Goal: Information Seeking & Learning: Learn about a topic

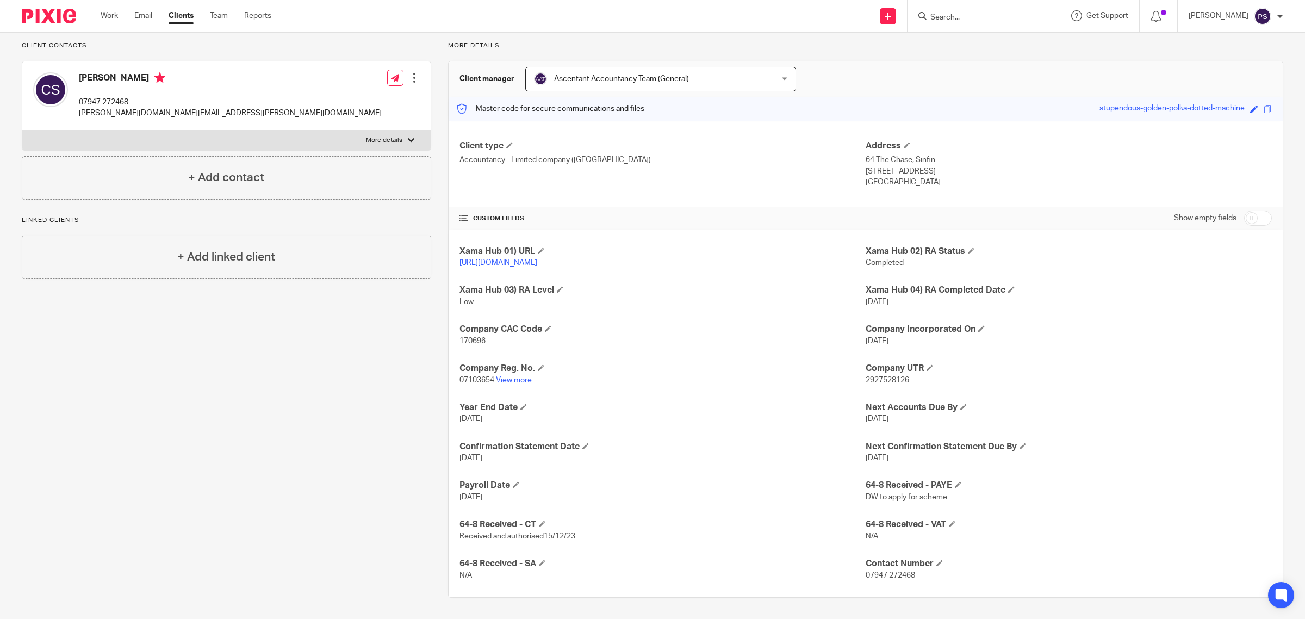
scroll to position [75, 0]
click at [1248, 221] on input "checkbox" at bounding box center [1258, 217] width 28 height 15
checkbox input "true"
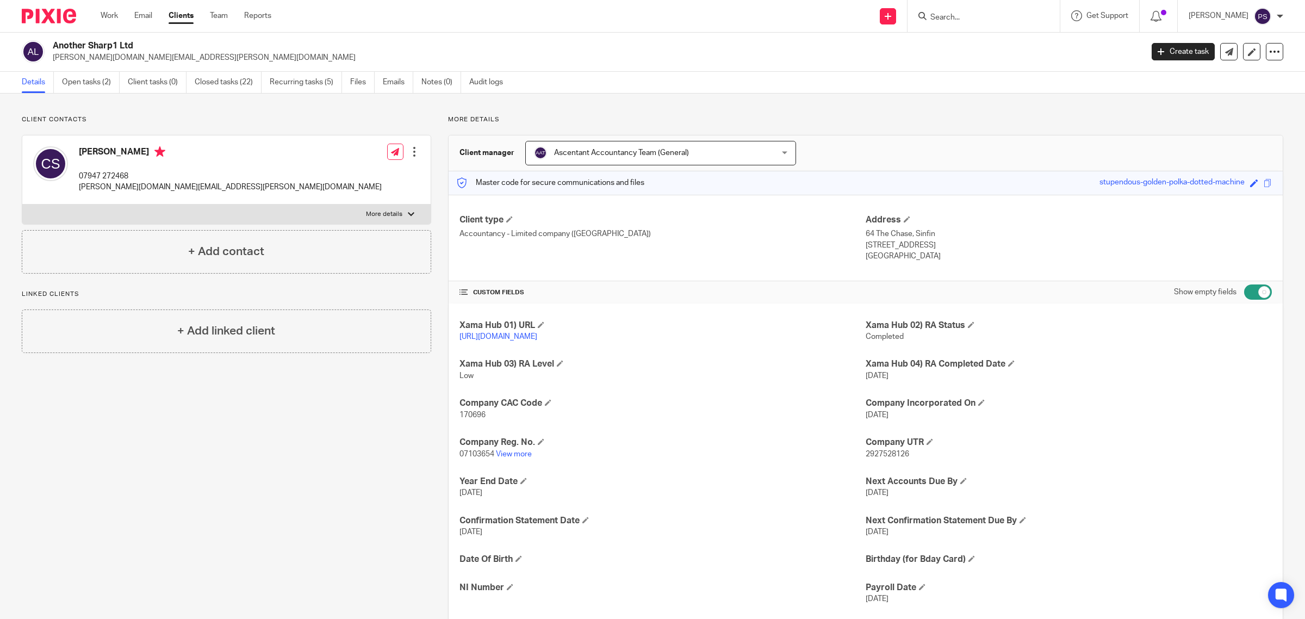
scroll to position [0, 0]
click at [215, 79] on link "Closed tasks (22)" at bounding box center [228, 82] width 67 height 21
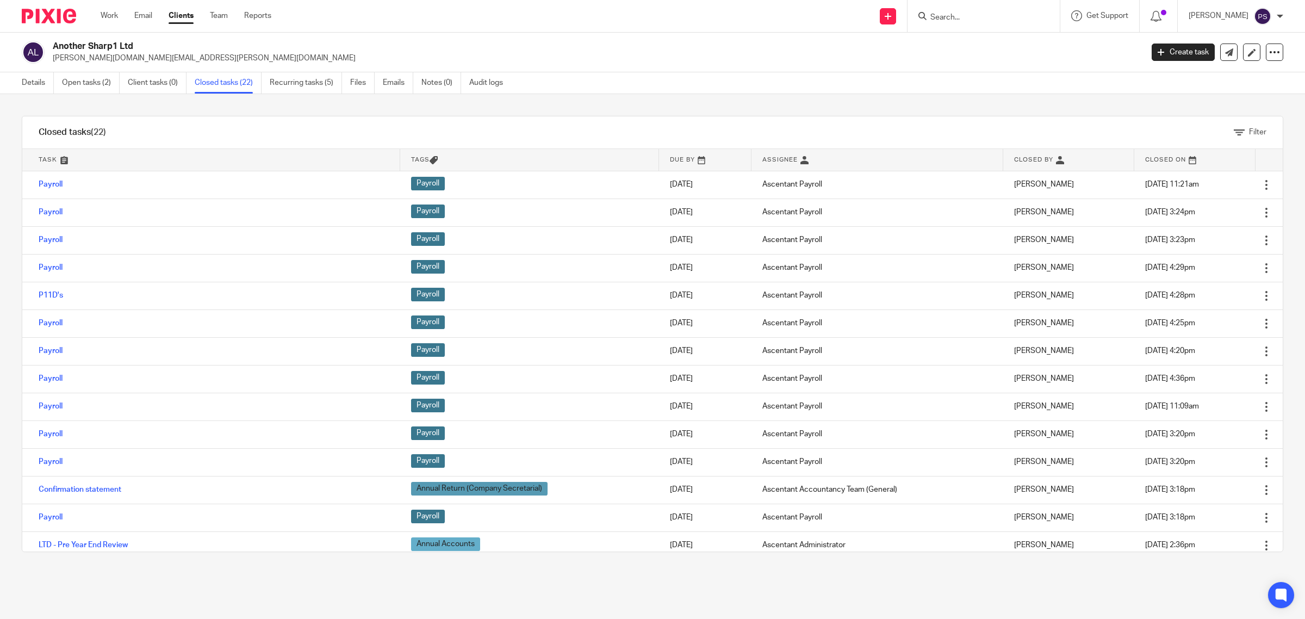
click at [998, 8] on div at bounding box center [983, 16] width 152 height 32
click at [1009, 17] on input "Search" at bounding box center [978, 18] width 98 height 10
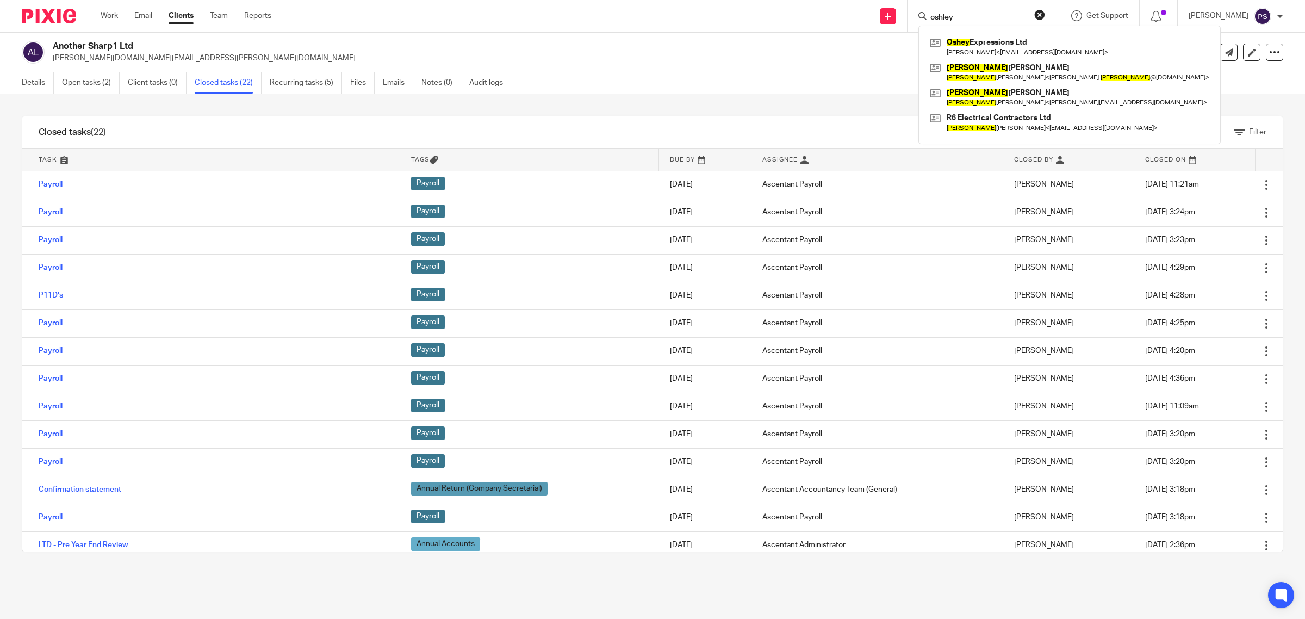
type input "oshley"
click button "submit" at bounding box center [0, 0] width 0 height 0
drag, startPoint x: 1011, startPoint y: 33, endPoint x: 1013, endPoint y: 38, distance: 5.7
click at [1011, 36] on div "Oshey Expressions Ltd Yvonne Sanni < keysoverpm@gmail.com > Ashley Tennant Ashl…" at bounding box center [1069, 85] width 302 height 119
click at [1013, 38] on link at bounding box center [1069, 46] width 285 height 25
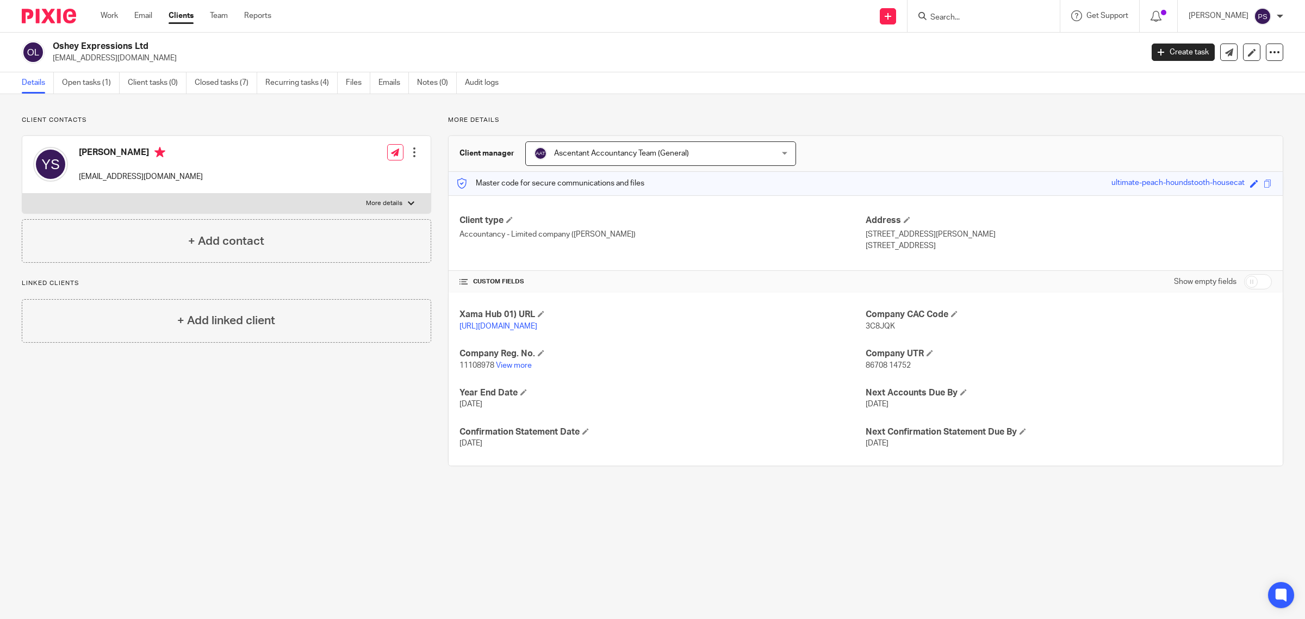
click at [969, 14] on input "Search" at bounding box center [978, 18] width 98 height 10
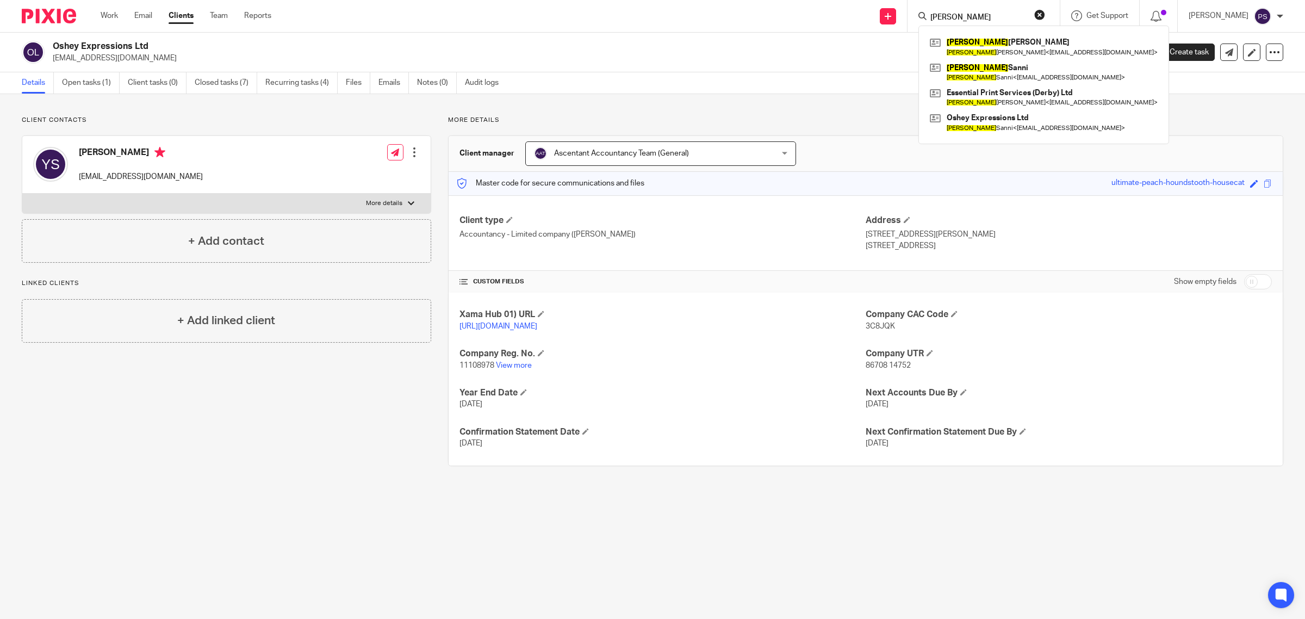
type input "yvonne"
click button "submit" at bounding box center [0, 0] width 0 height 0
click at [1003, 75] on link at bounding box center [1043, 72] width 233 height 25
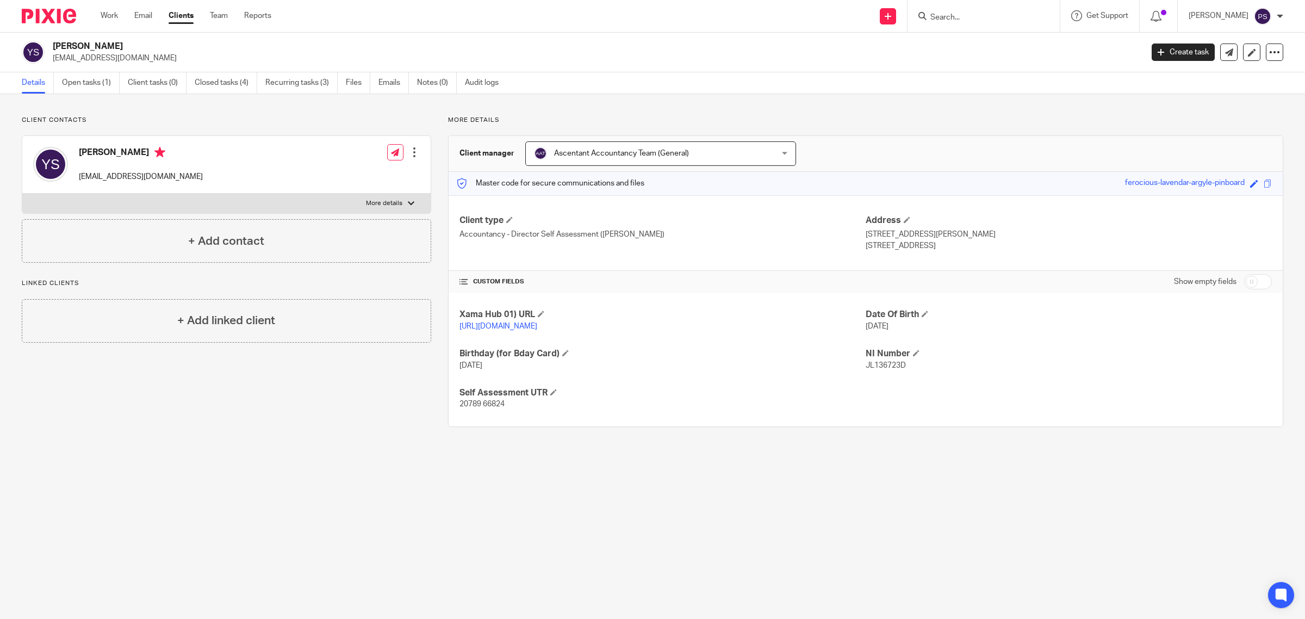
click at [898, 245] on p "[STREET_ADDRESS]" at bounding box center [1069, 245] width 406 height 11
drag, startPoint x: 896, startPoint y: 246, endPoint x: 931, endPoint y: 246, distance: 35.3
click at [931, 246] on p "[STREET_ADDRESS]" at bounding box center [1069, 245] width 406 height 11
copy p "TW7 7NS"
click at [356, 85] on link "Files" at bounding box center [358, 82] width 24 height 21
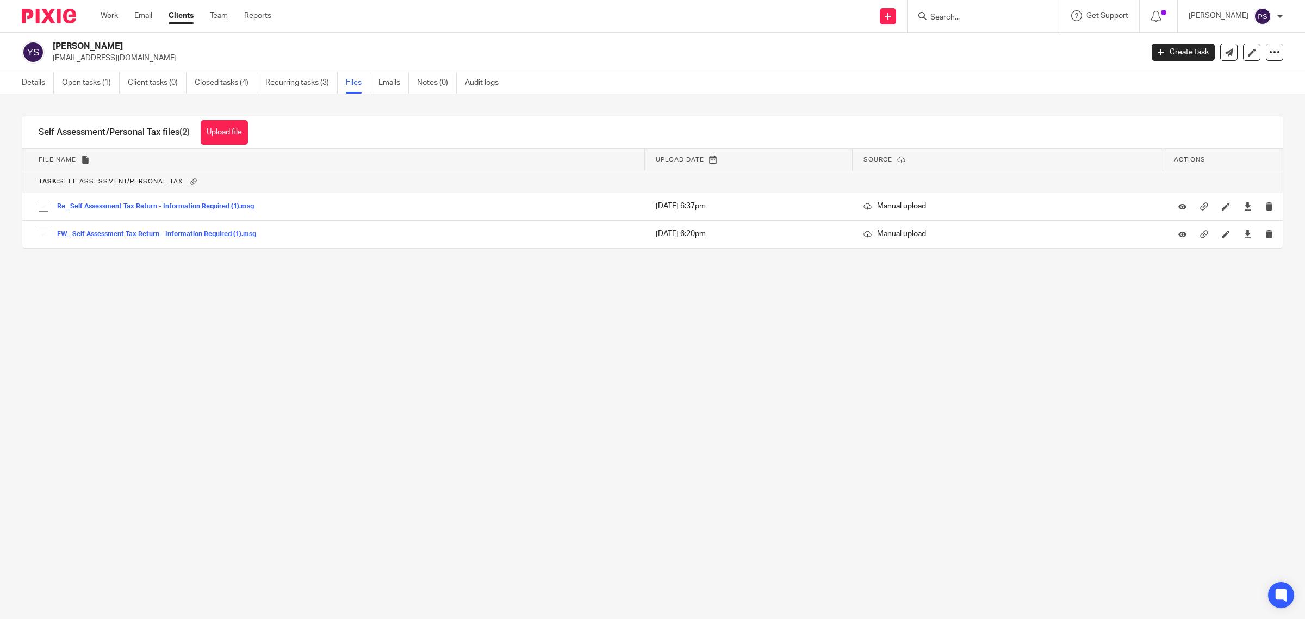
click at [950, 20] on input "Search" at bounding box center [978, 18] width 98 height 10
click button "submit" at bounding box center [0, 0] width 0 height 0
click at [978, 13] on input "oxley" at bounding box center [978, 18] width 98 height 10
type input "o"
click at [189, 15] on link "Clients" at bounding box center [181, 15] width 25 height 11
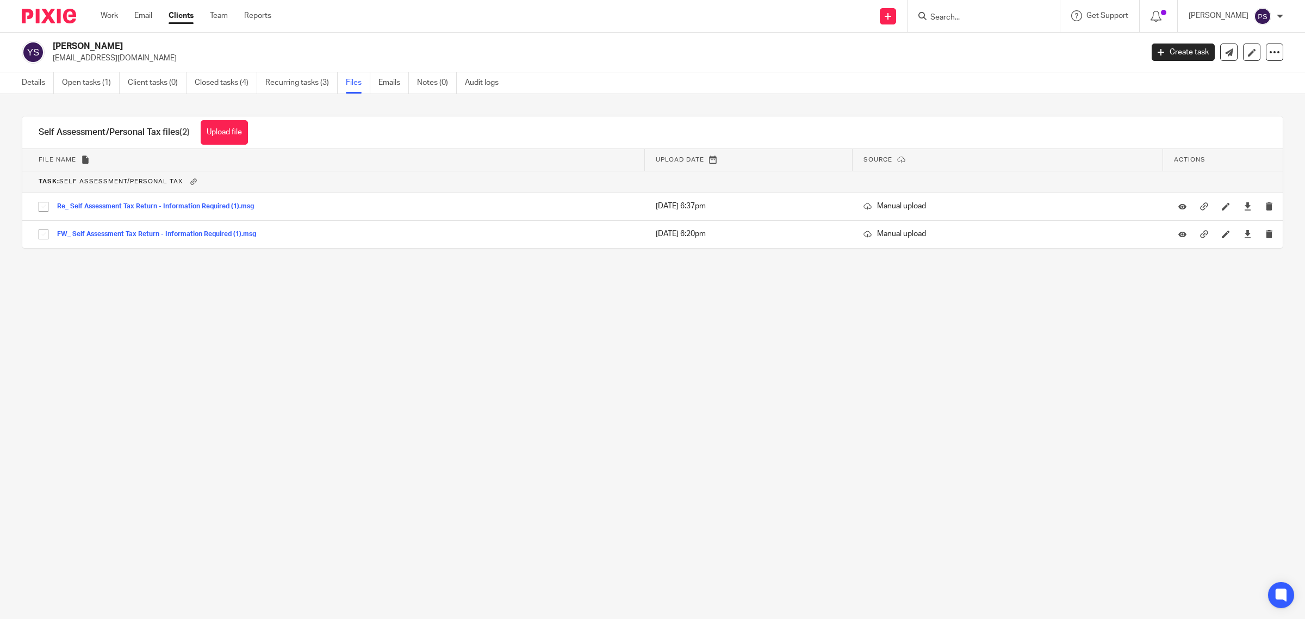
click at [985, 15] on input "Search" at bounding box center [978, 18] width 98 height 10
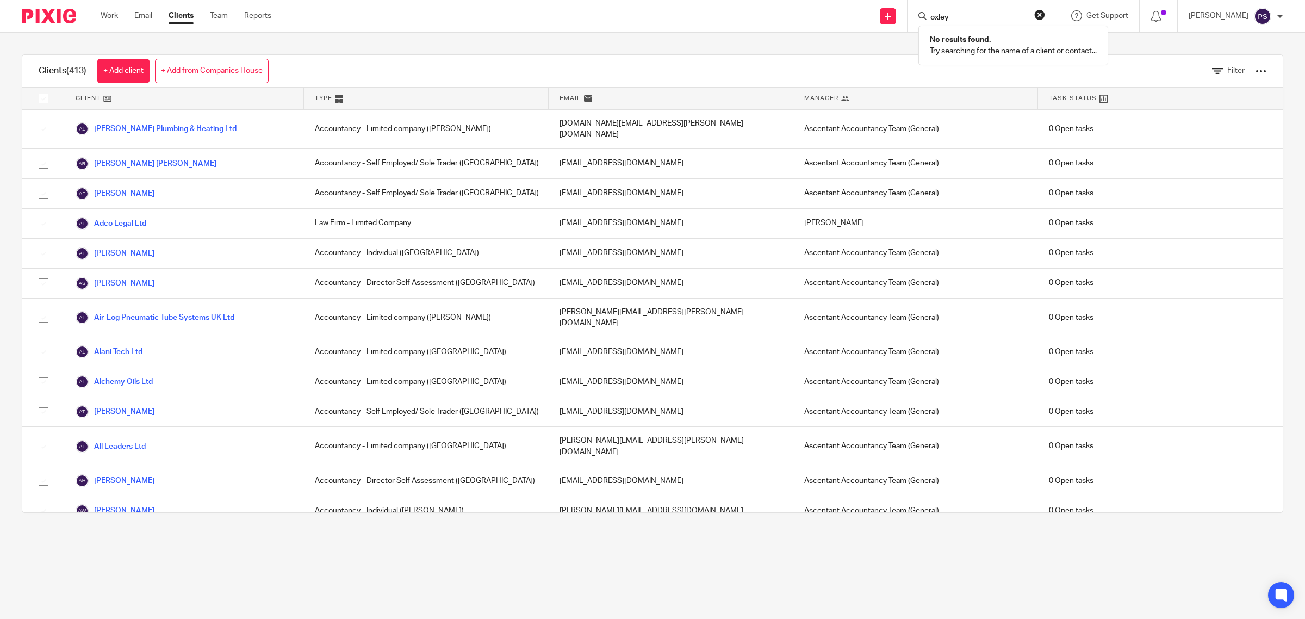
click at [973, 19] on input "oxley" at bounding box center [978, 18] width 98 height 10
type input "oxley"
click at [113, 16] on link "Work" at bounding box center [109, 15] width 17 height 11
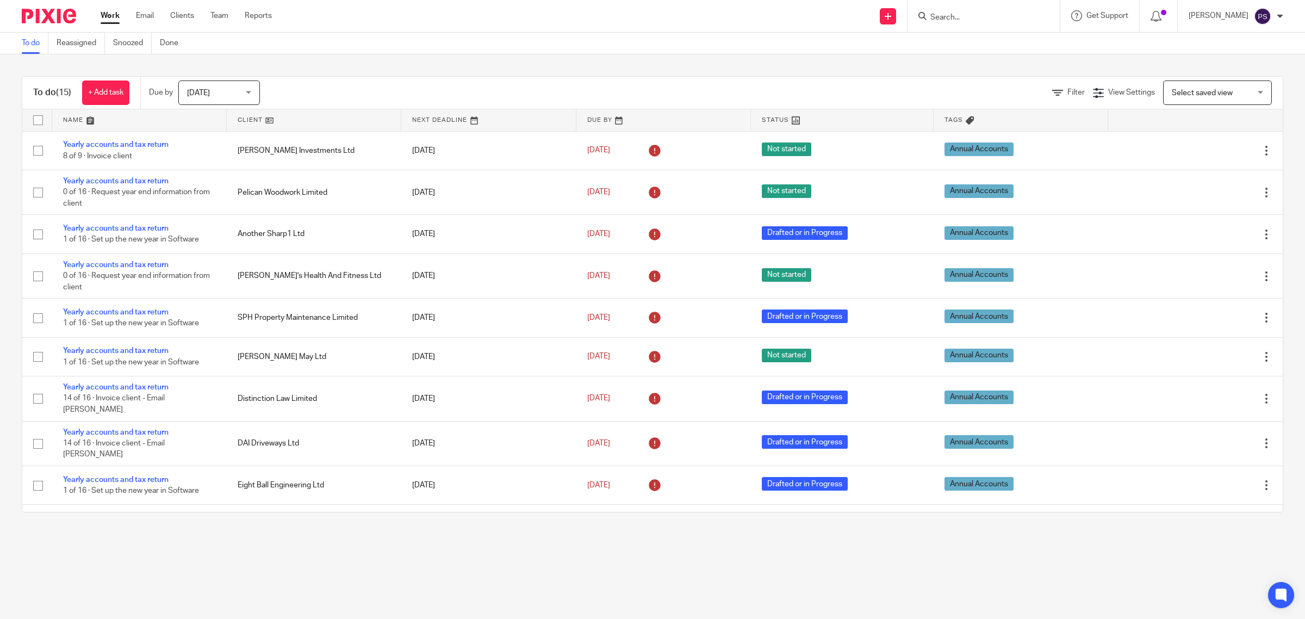
click at [987, 18] on input "Search" at bounding box center [978, 18] width 98 height 10
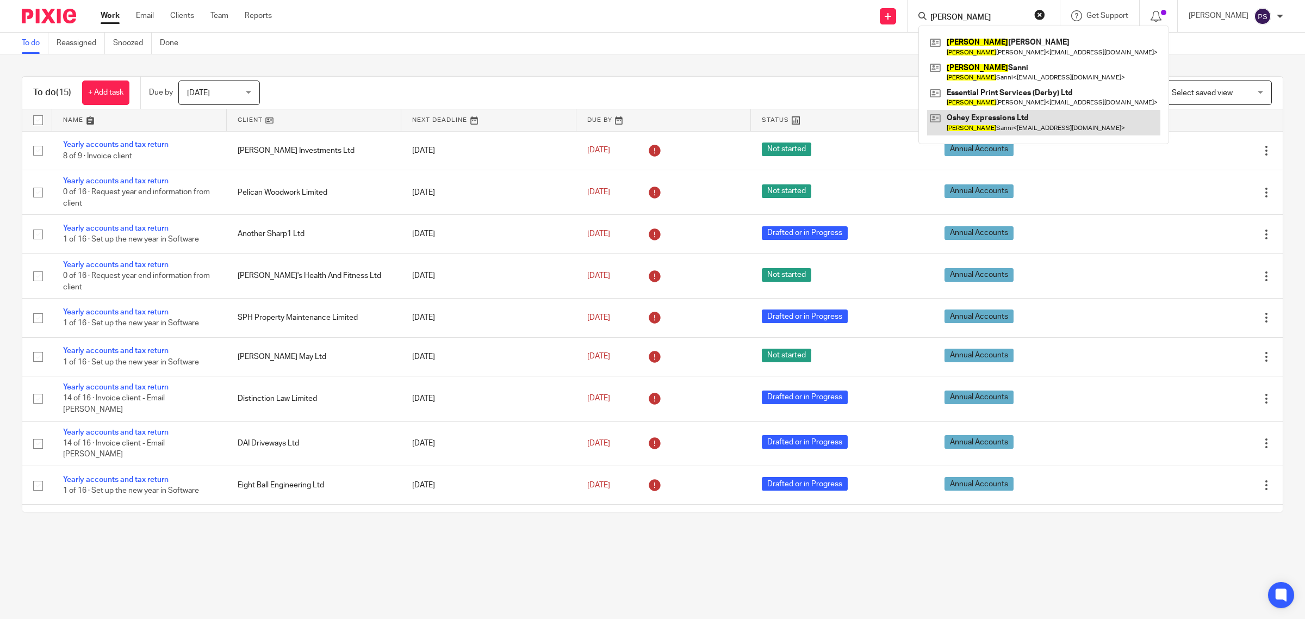
type input "yvonne"
click at [1026, 118] on link at bounding box center [1043, 122] width 233 height 25
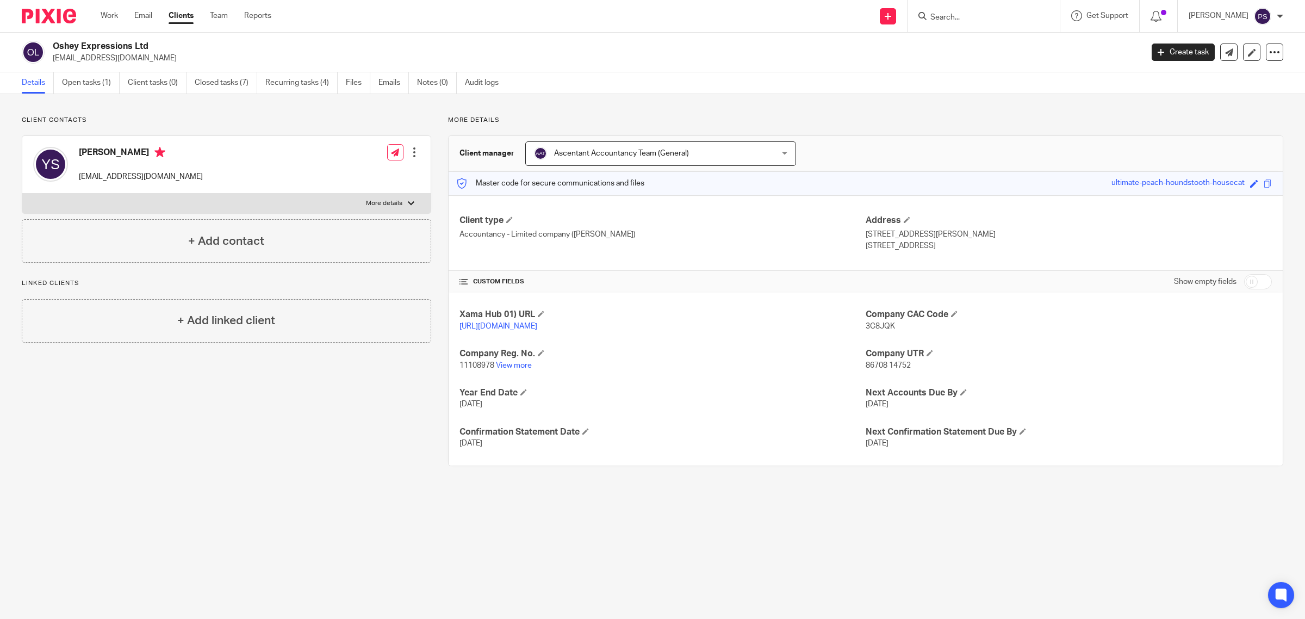
drag, startPoint x: 54, startPoint y: 47, endPoint x: 165, endPoint y: 47, distance: 110.4
click at [165, 47] on h2 "Oshey Expressions Ltd" at bounding box center [486, 46] width 866 height 11
copy h2 "Oshey Expressions Ltd"
click at [351, 78] on link "Files" at bounding box center [358, 82] width 24 height 21
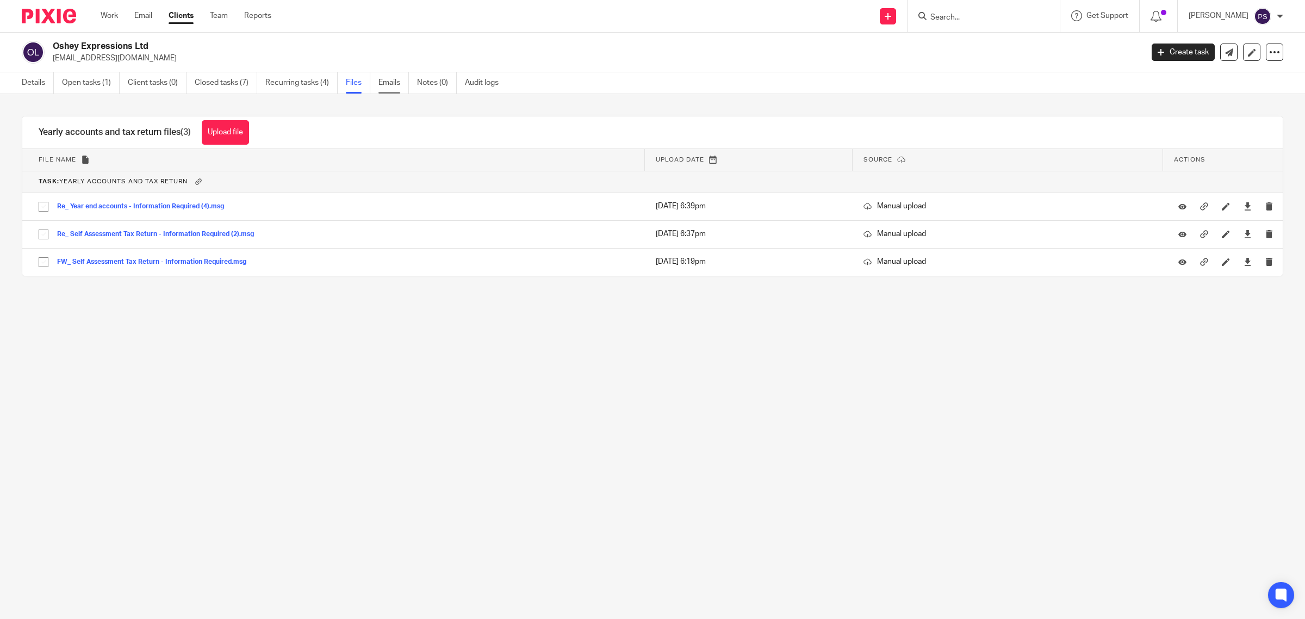
click at [393, 83] on link "Emails" at bounding box center [393, 82] width 30 height 21
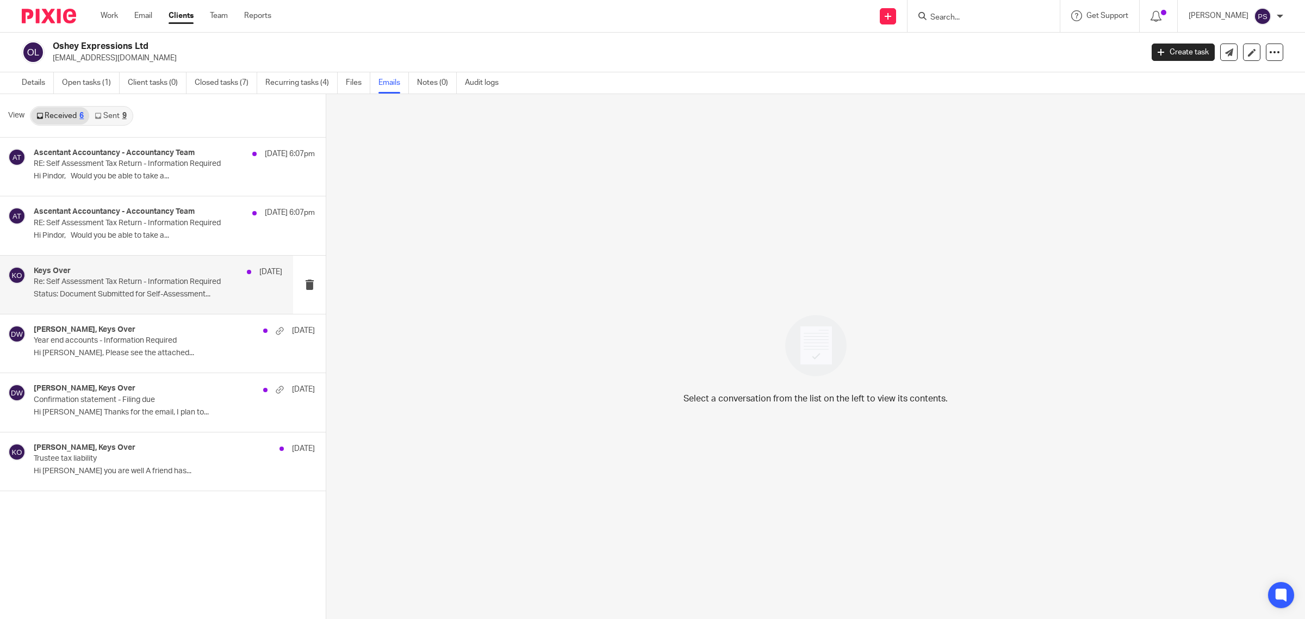
click at [156, 281] on p "Re: Self Assessment Tax Return - Information Required" at bounding box center [133, 281] width 199 height 9
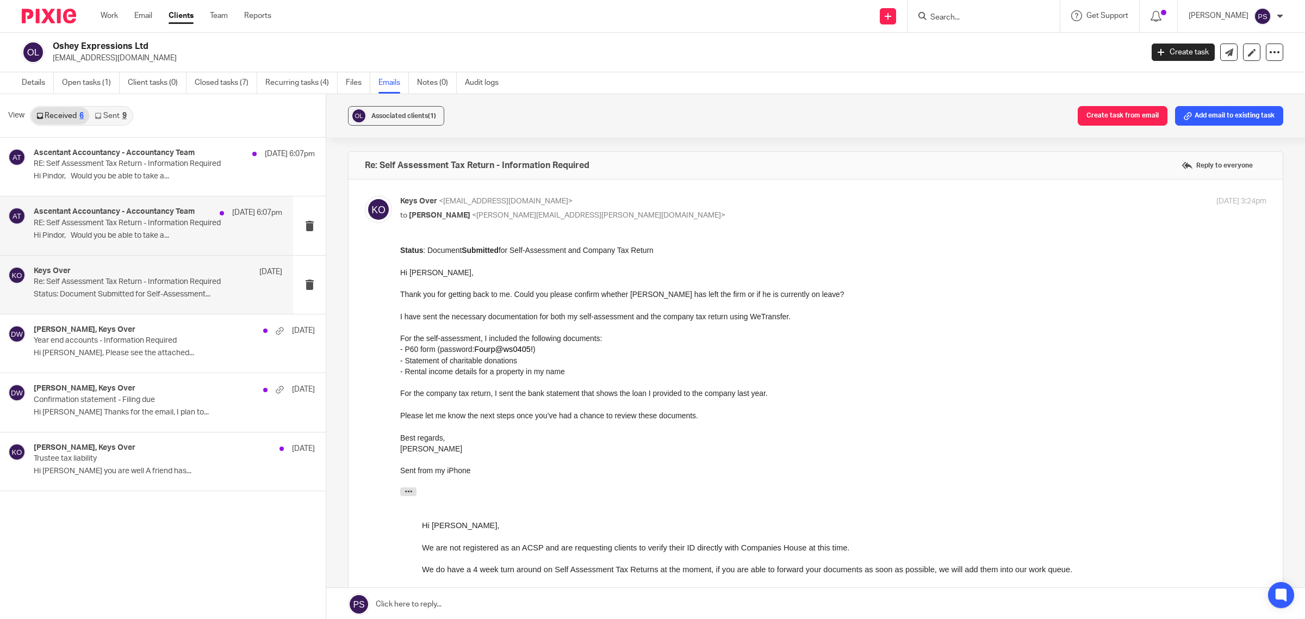
click at [114, 227] on p "RE: Self Assessment Tax Return - Information Required" at bounding box center [133, 223] width 199 height 9
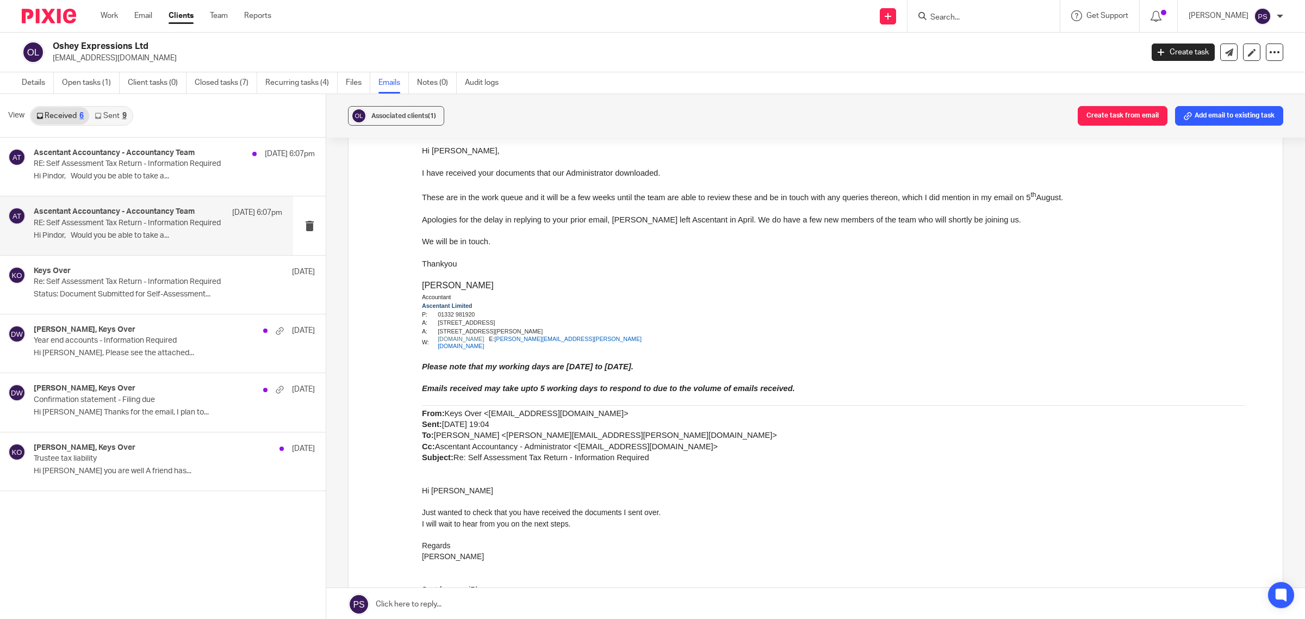
scroll to position [884, 0]
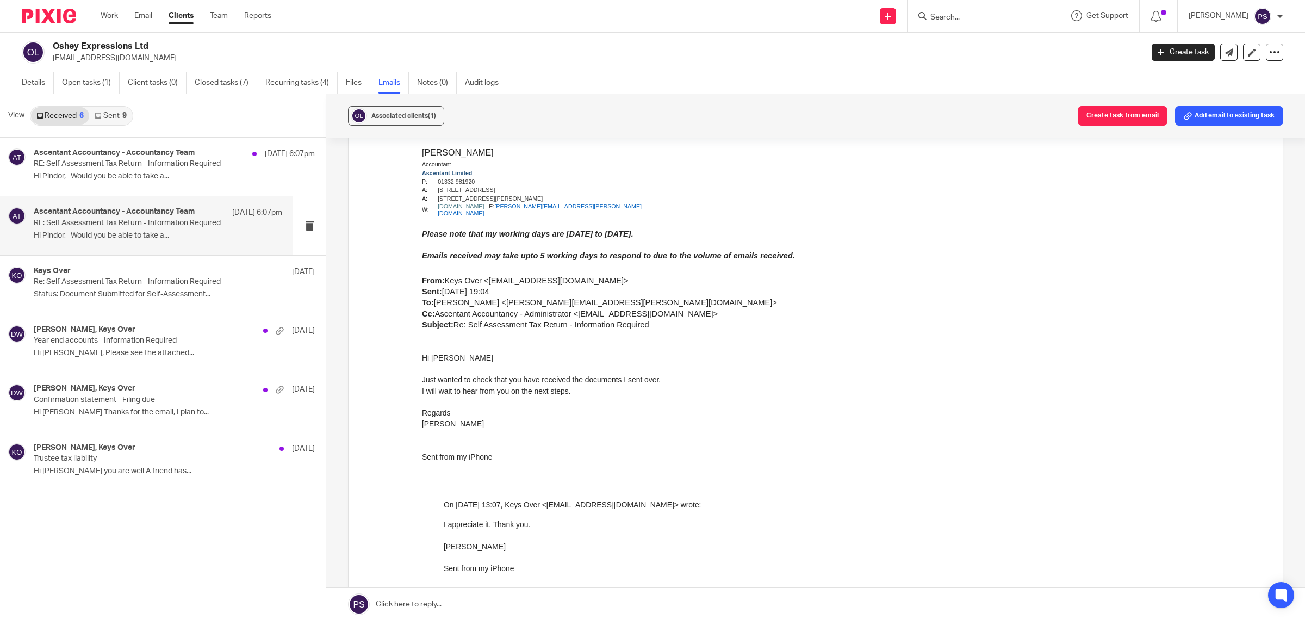
click at [115, 114] on link "Sent 9" at bounding box center [110, 115] width 42 height 17
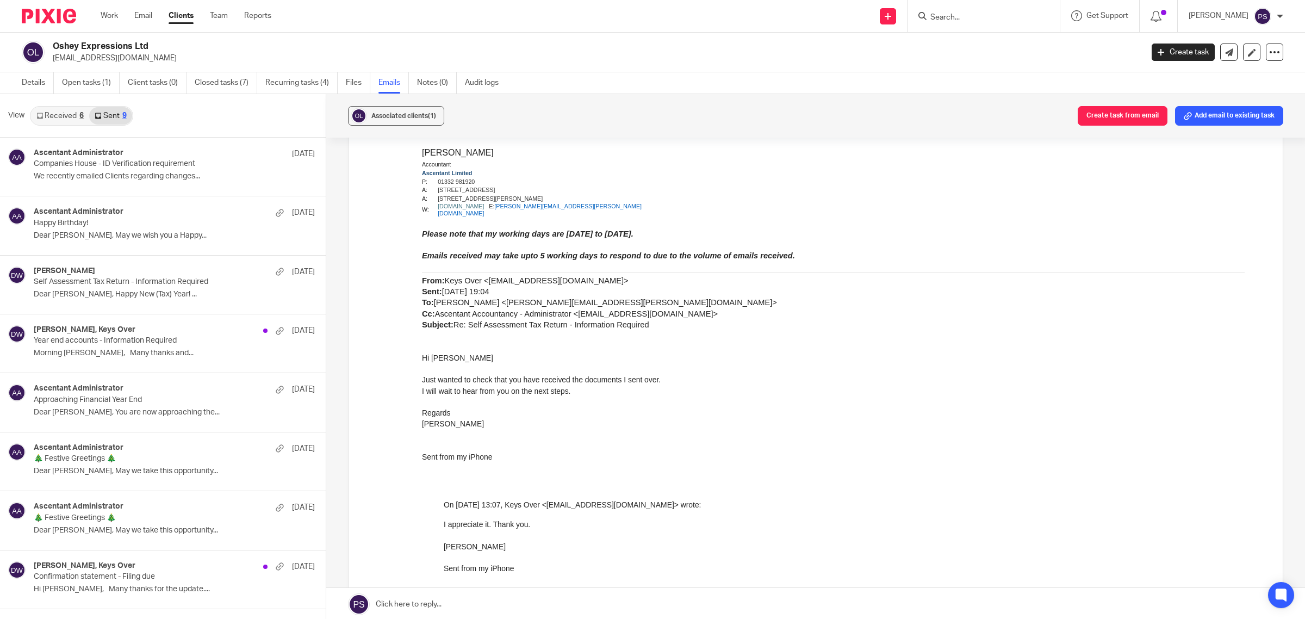
scroll to position [2, 0]
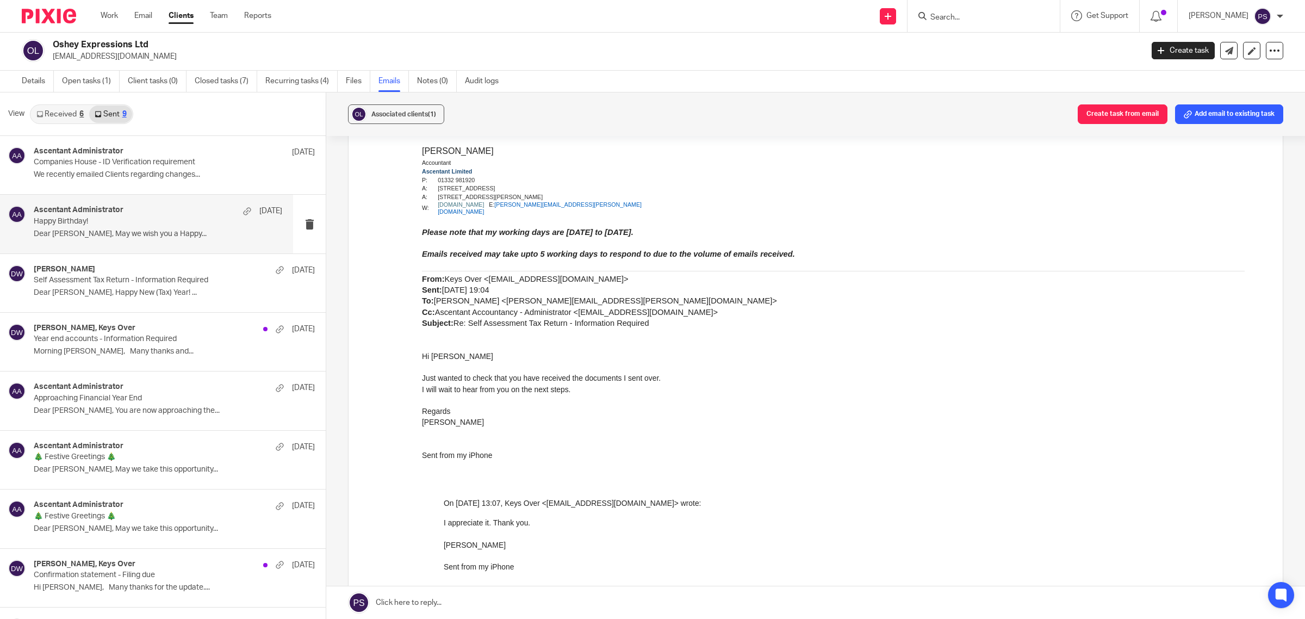
click at [82, 226] on p "Happy Birthday!" at bounding box center [133, 221] width 199 height 9
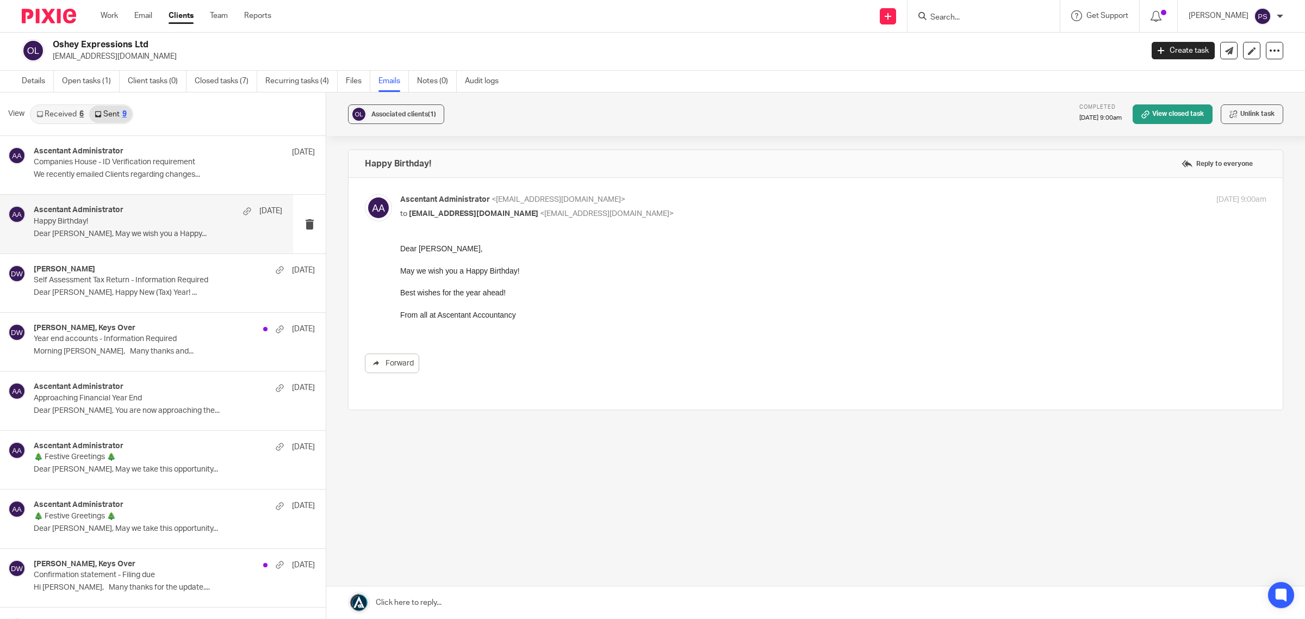
scroll to position [0, 0]
click at [88, 301] on div "Daniel Wilks 6 Apr Self Assessment Tax Return - Information Required Dear Yvonn…" at bounding box center [158, 283] width 248 height 36
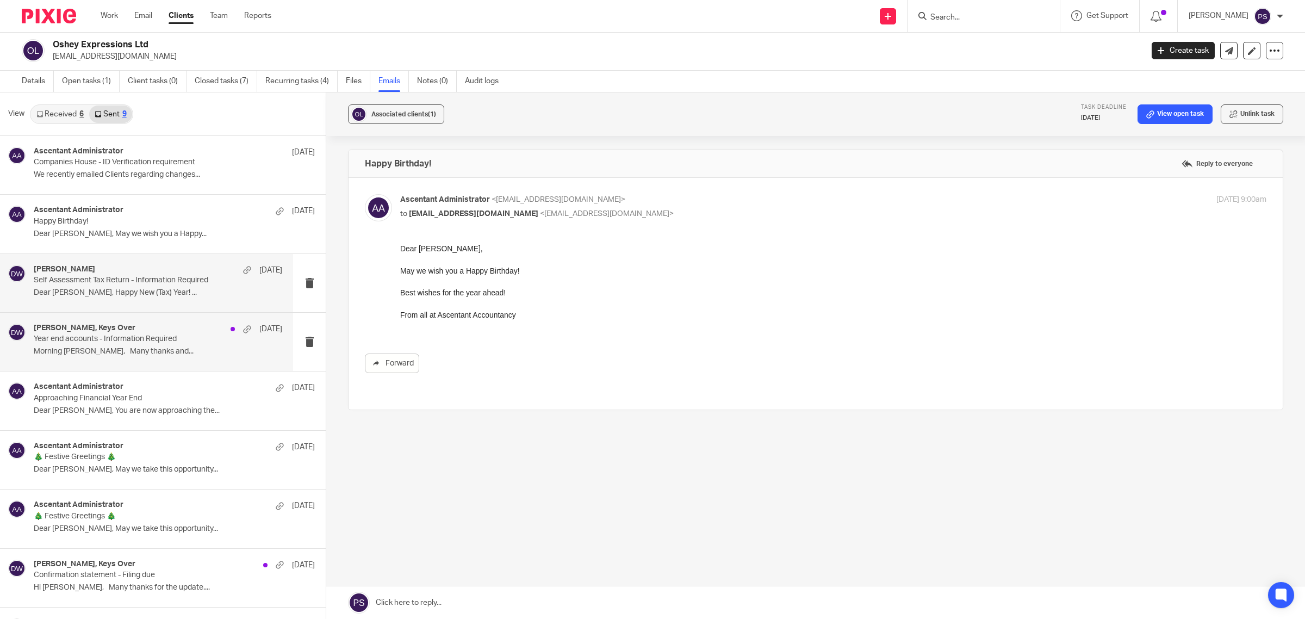
click at [96, 347] on p "Morning Yvonne, Many thanks and..." at bounding box center [158, 351] width 248 height 9
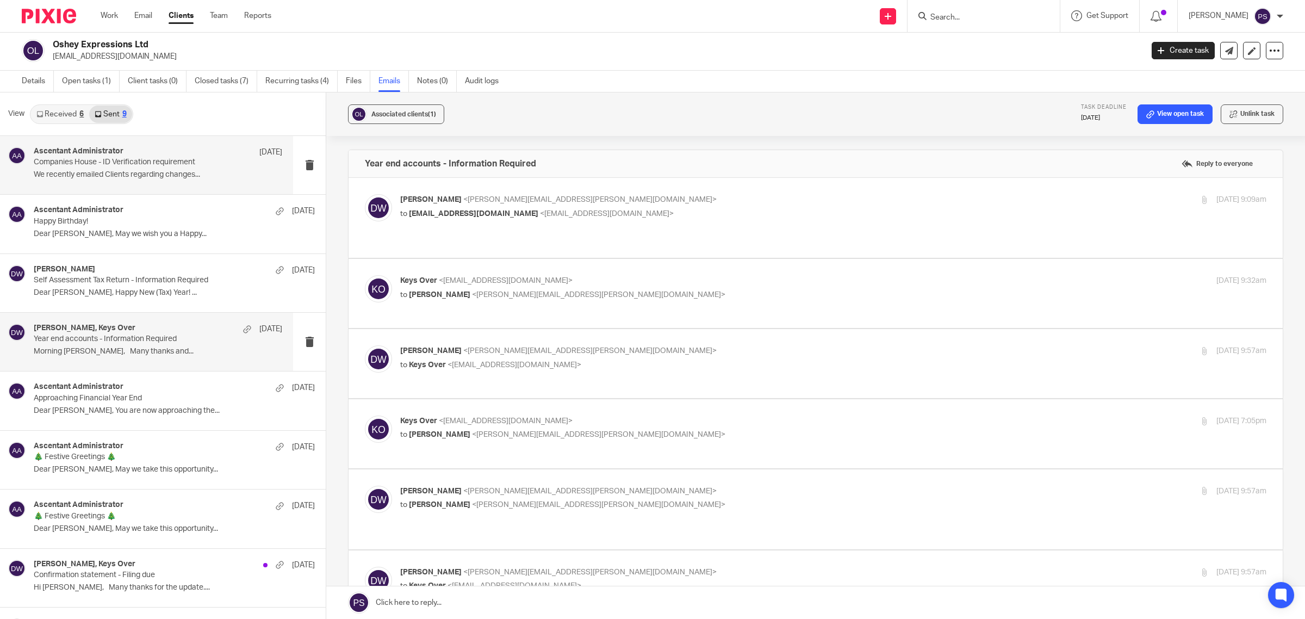
click at [84, 171] on p "We recently emailed Clients regarding changes..." at bounding box center [158, 174] width 248 height 9
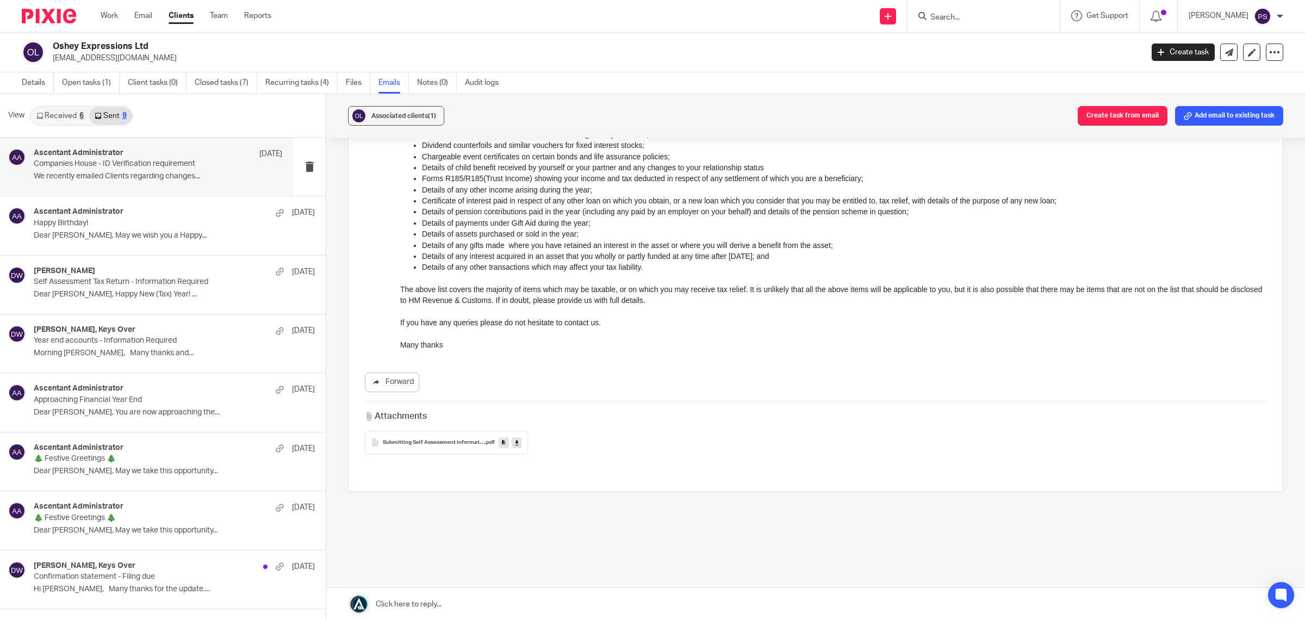
scroll to position [272, 0]
click at [142, 226] on p "Happy Birthday!" at bounding box center [133, 223] width 199 height 9
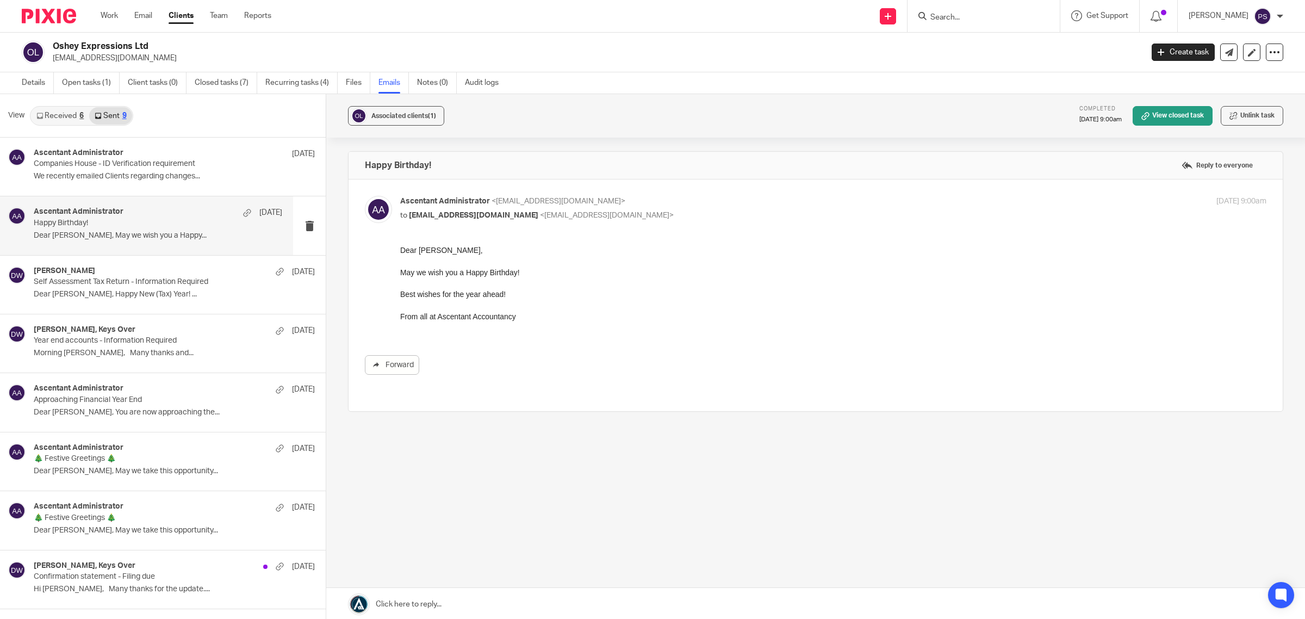
scroll to position [0, 0]
click at [170, 294] on p "Dear Yvonne, Happy New (Tax) Year! ..." at bounding box center [158, 294] width 248 height 9
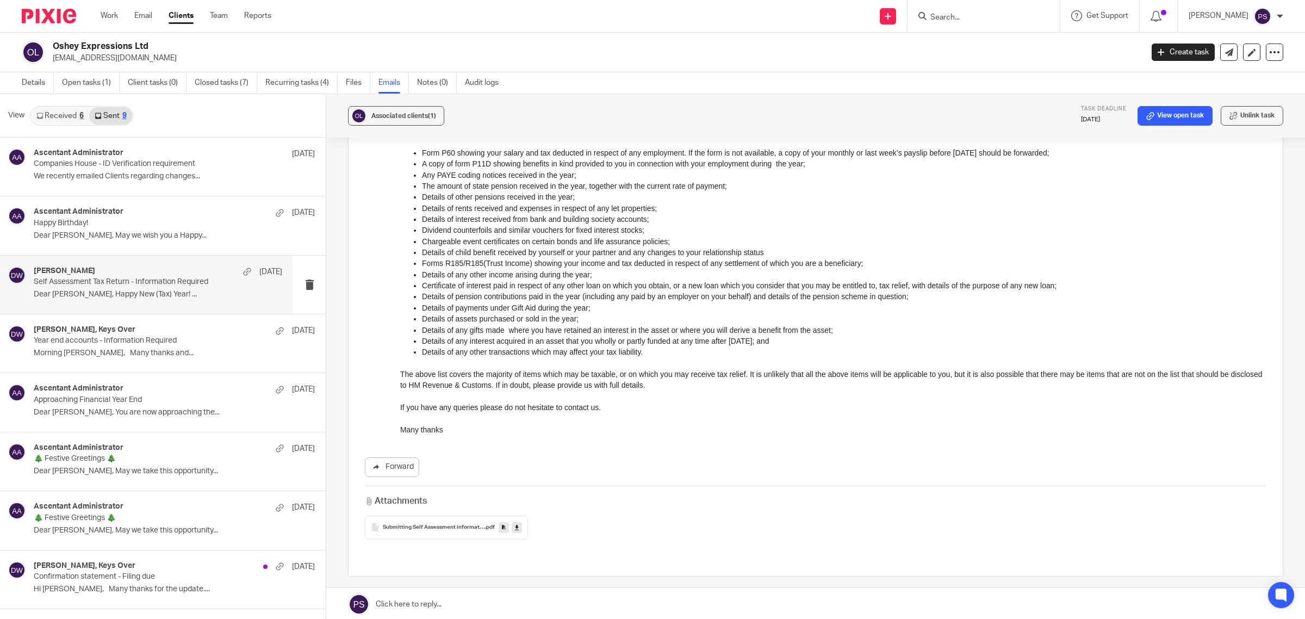
scroll to position [204, 0]
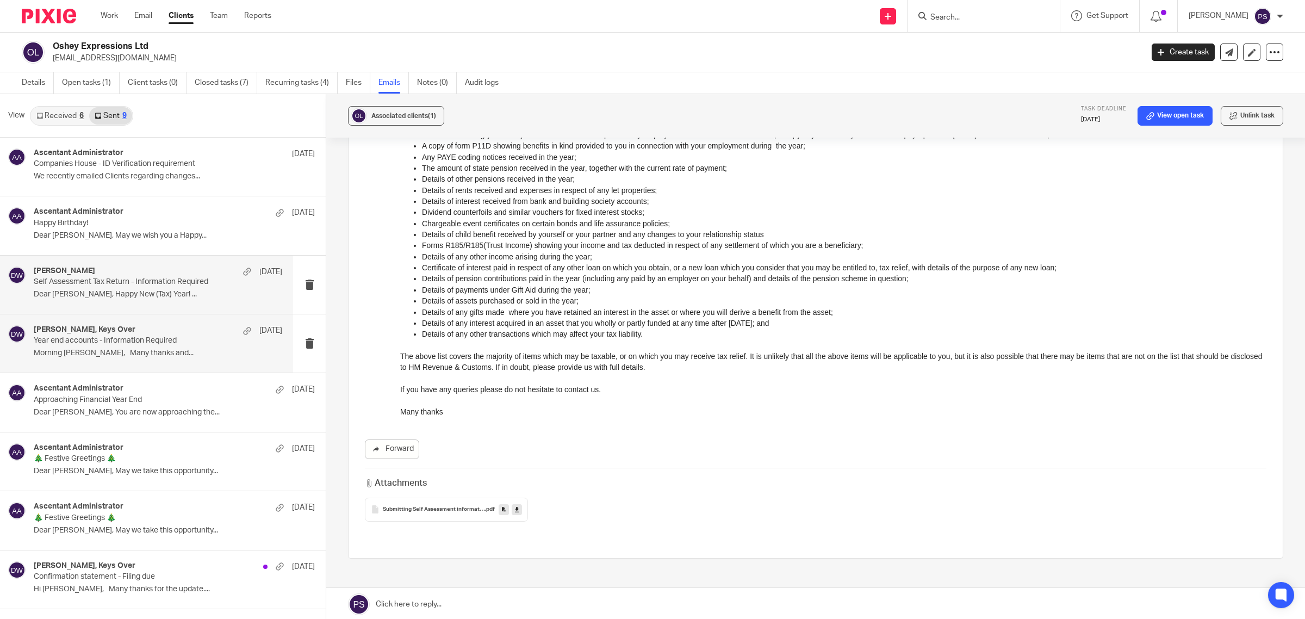
click at [132, 351] on p "Morning Yvonne, Many thanks and..." at bounding box center [158, 353] width 248 height 9
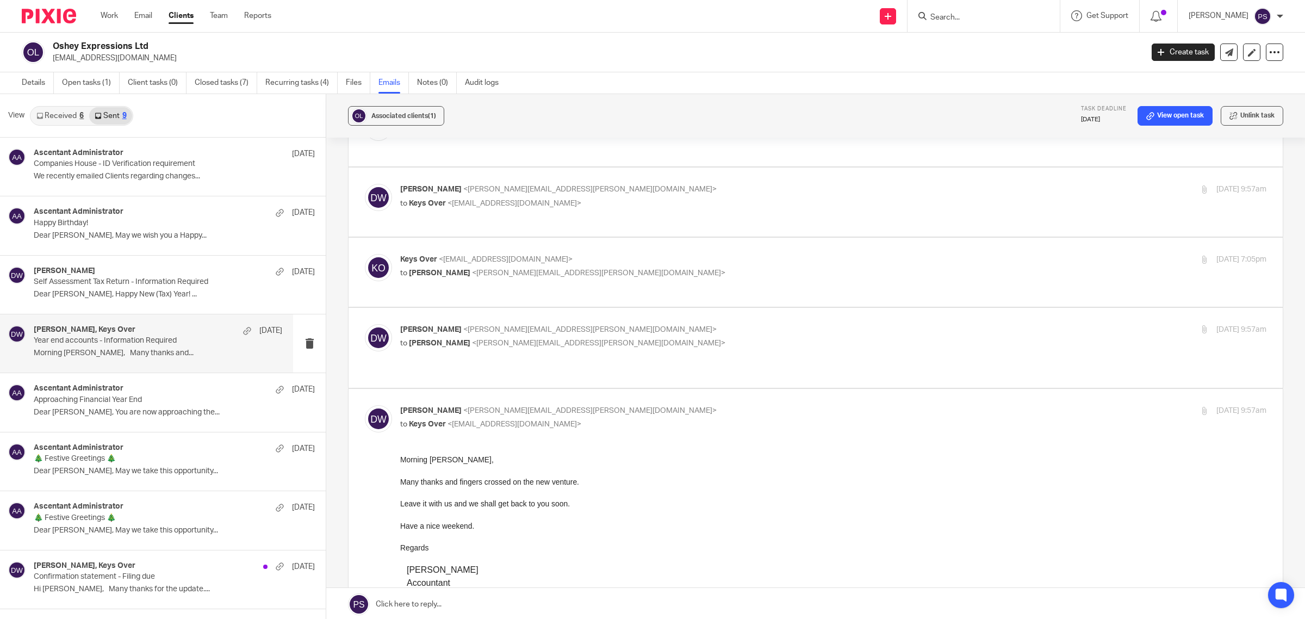
scroll to position [340, 0]
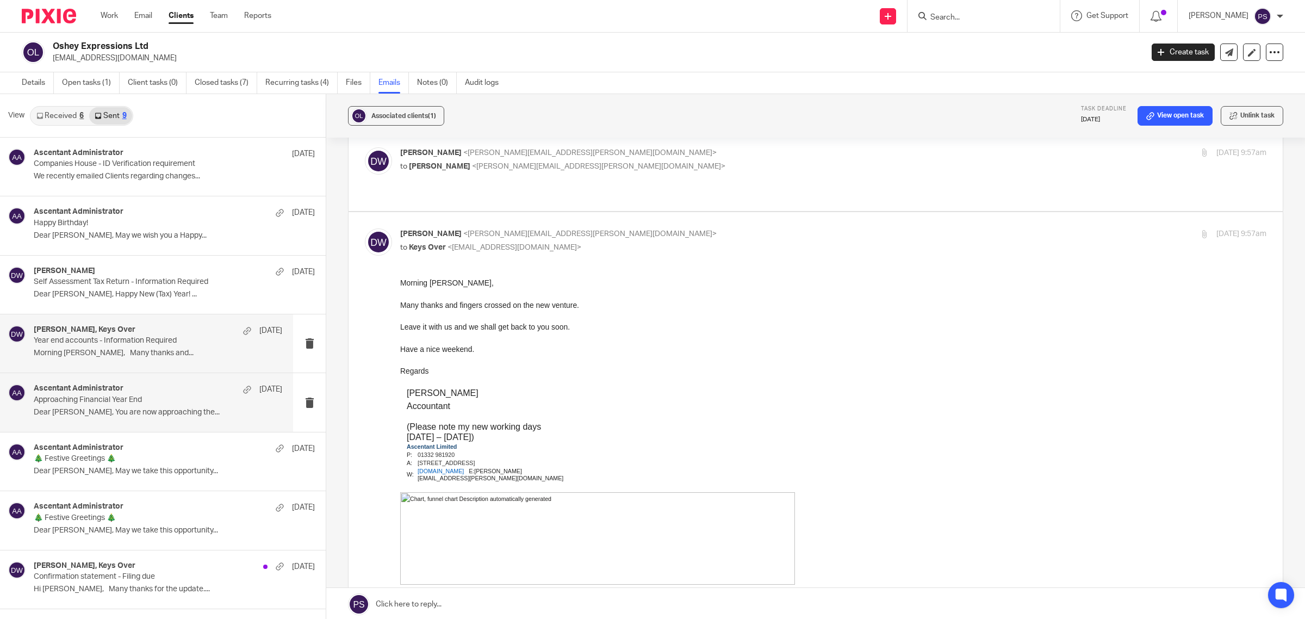
click at [144, 389] on div "Ascentant Administrator 31 Jan" at bounding box center [158, 389] width 248 height 11
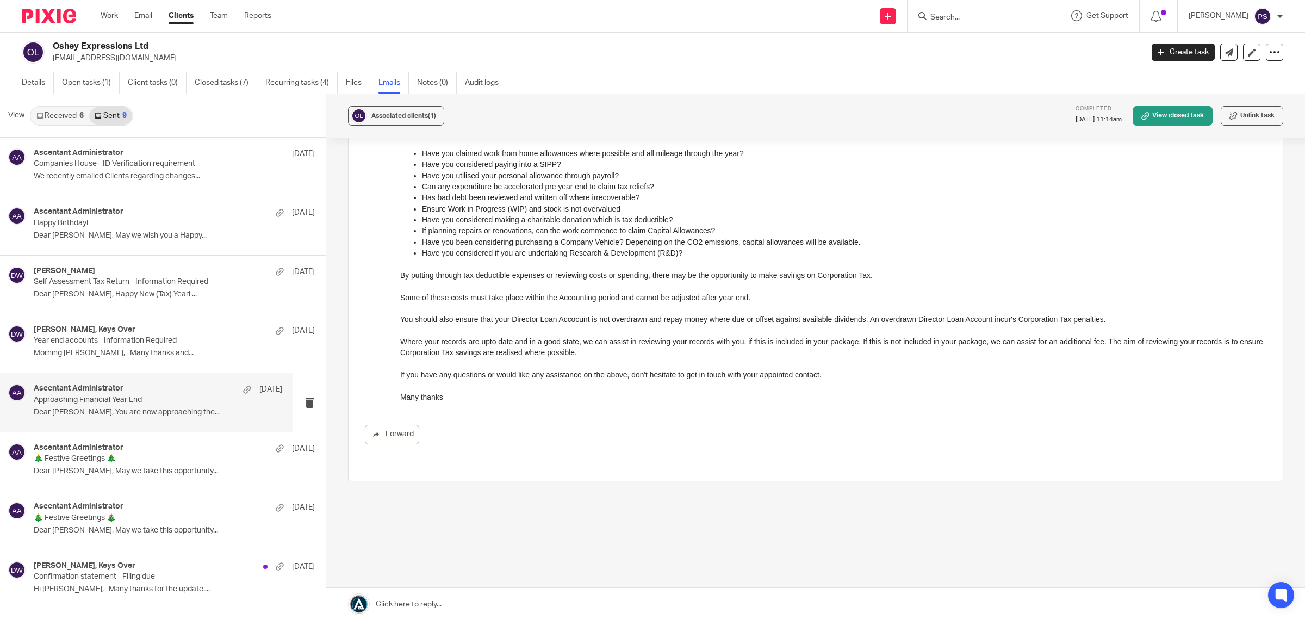
scroll to position [187, 0]
click at [113, 456] on p "🎄 Festive Greetings 🎄" at bounding box center [133, 458] width 199 height 9
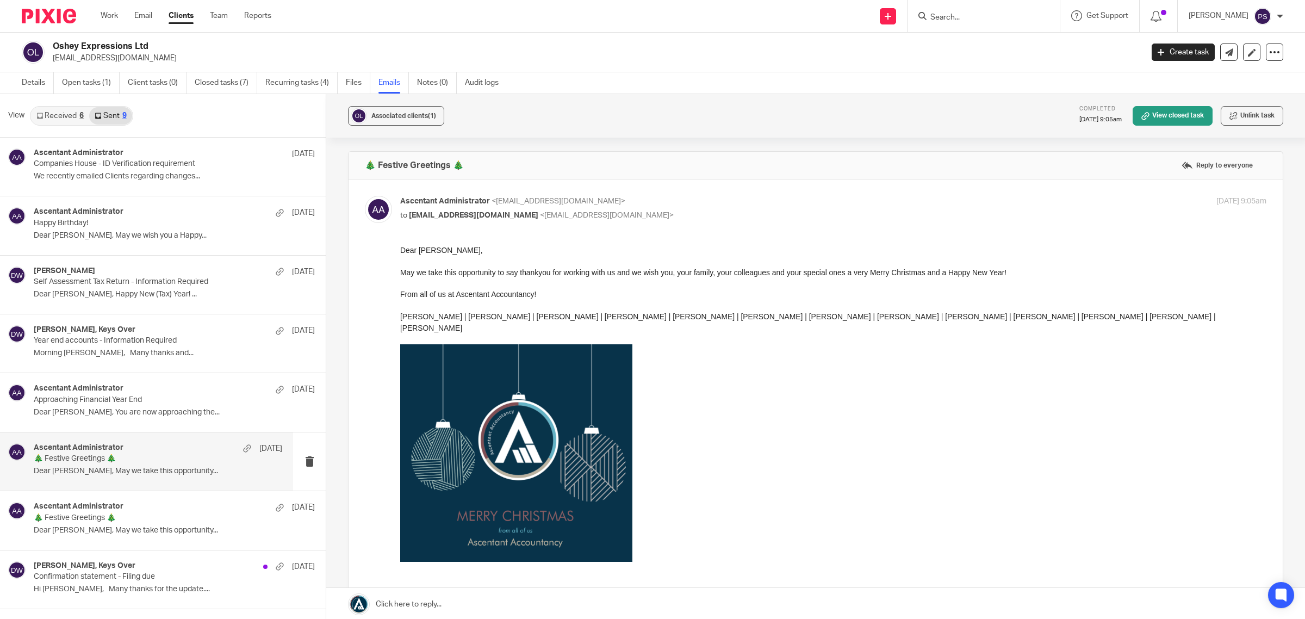
scroll to position [0, 0]
click at [104, 507] on h4 "Ascentant Administrator" at bounding box center [79, 506] width 90 height 9
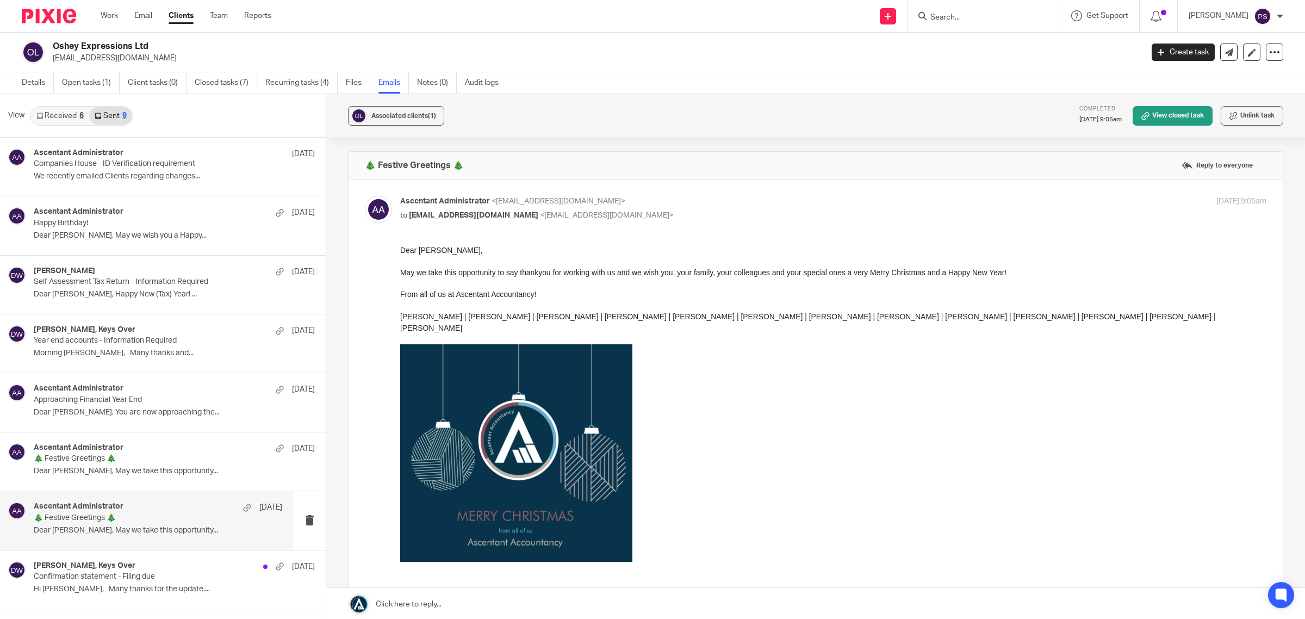
click at [129, 515] on p "🎄 Festive Greetings 🎄" at bounding box center [133, 517] width 199 height 9
click at [148, 586] on p "Hi Yvonne, Many thanks for the update...." at bounding box center [158, 589] width 248 height 9
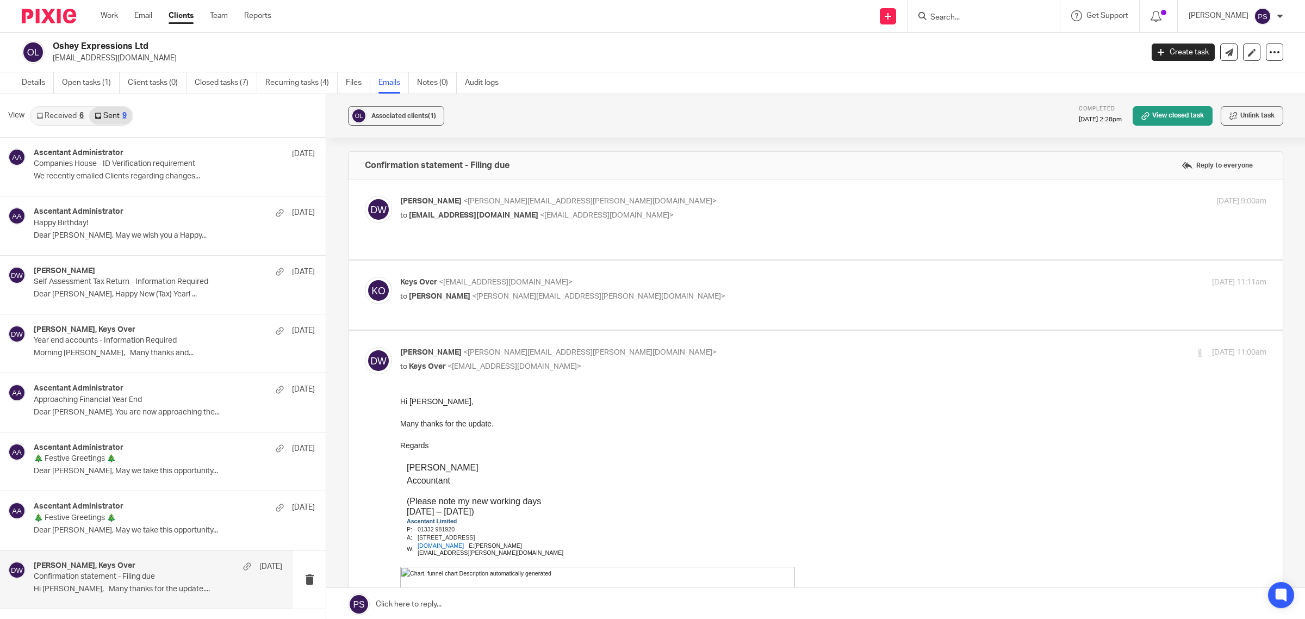
click at [56, 111] on link "Received 6" at bounding box center [60, 115] width 58 height 17
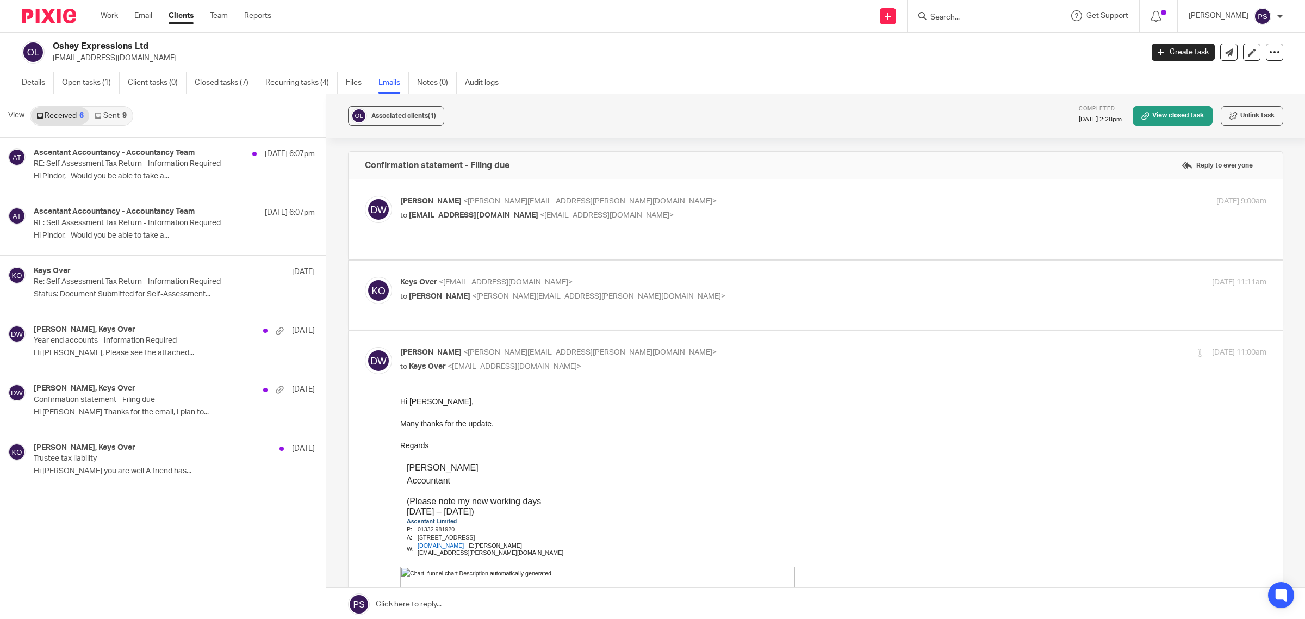
scroll to position [2, 0]
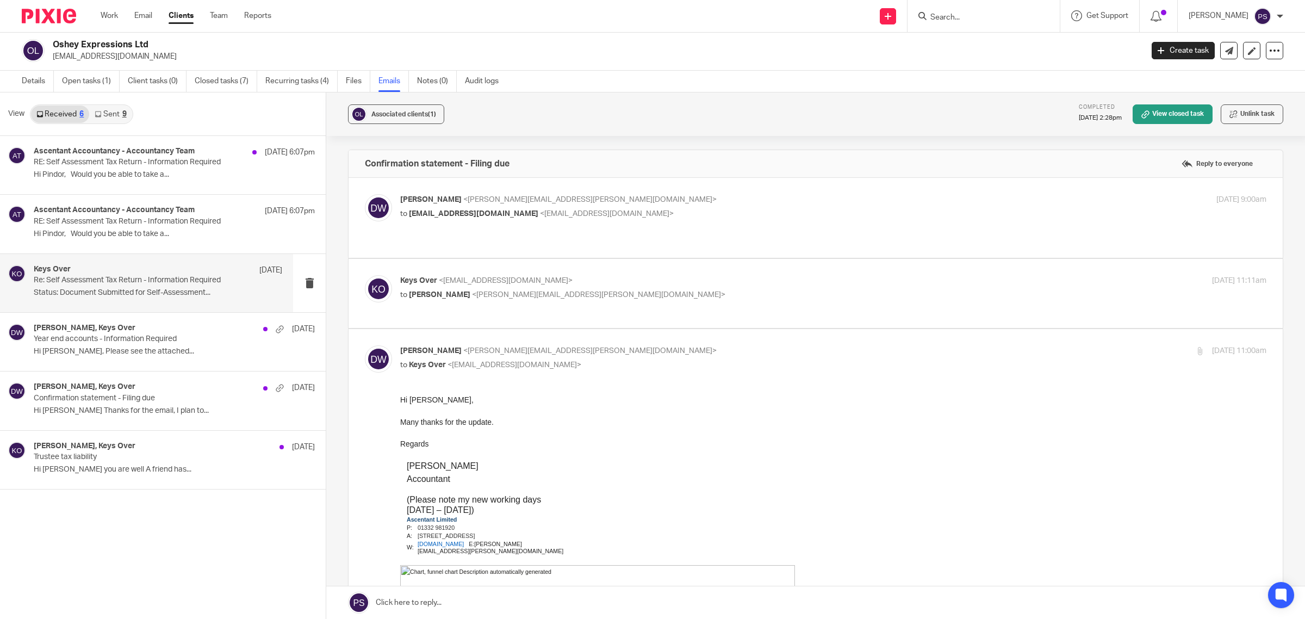
click at [150, 283] on p "Re: Self Assessment Tax Return - Information Required" at bounding box center [133, 280] width 199 height 9
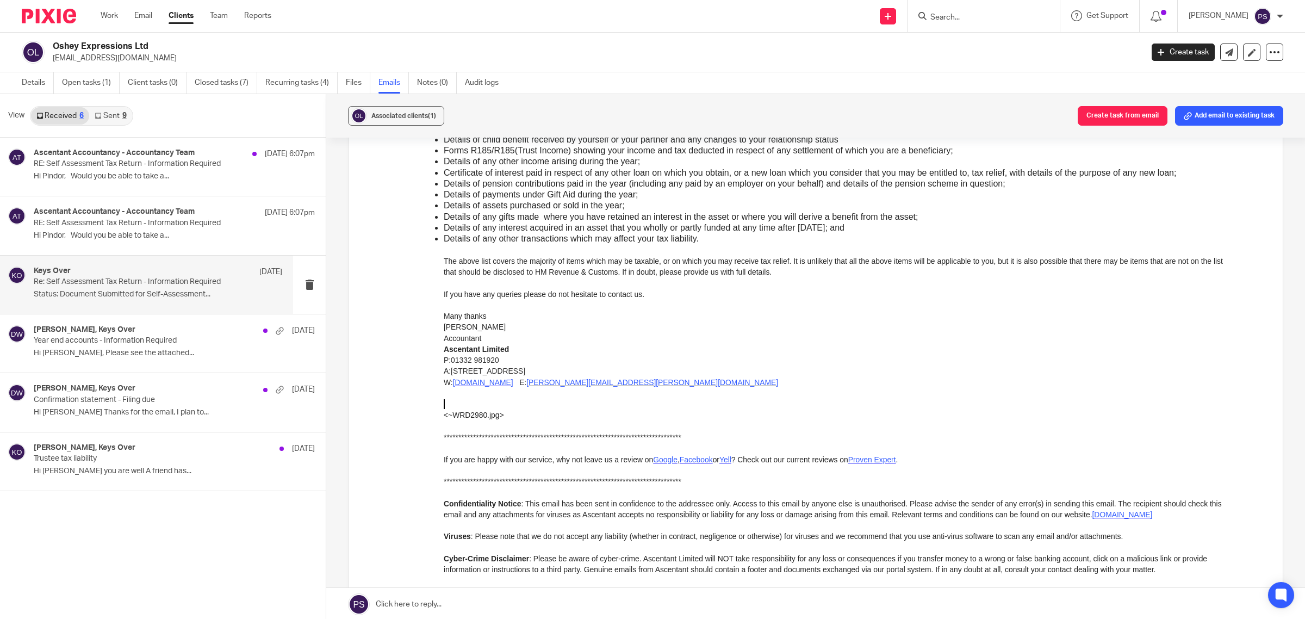
scroll to position [1330, 0]
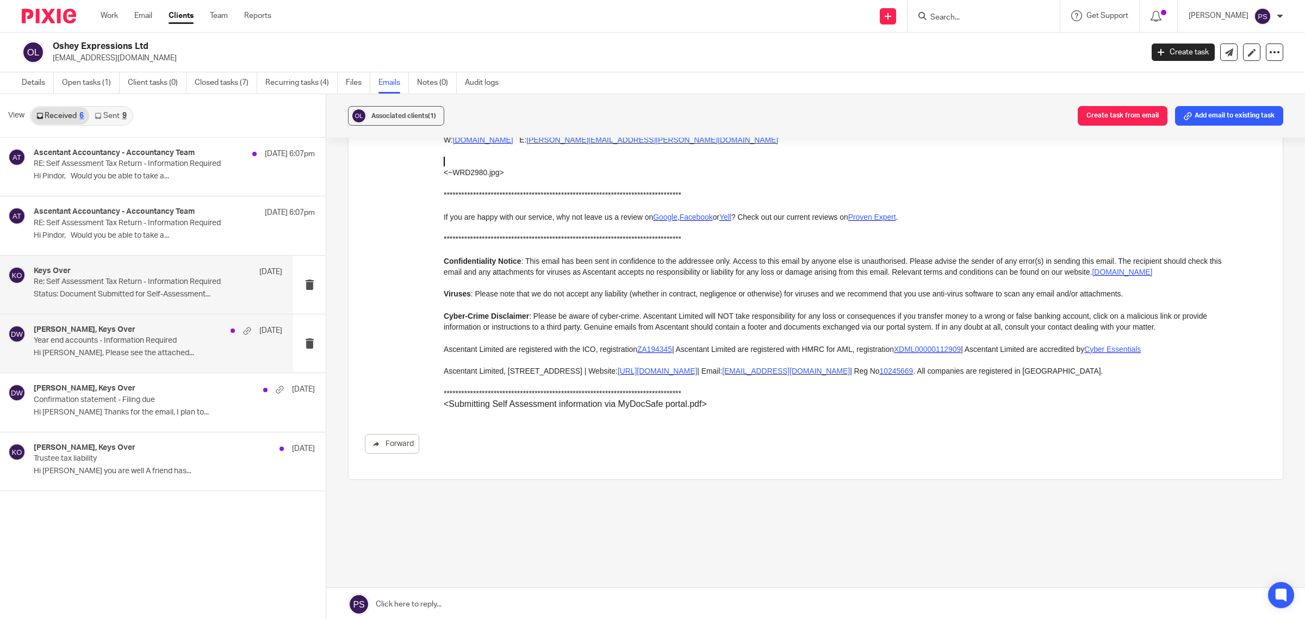
click at [85, 340] on p "Year end accounts - Information Required" at bounding box center [133, 340] width 199 height 9
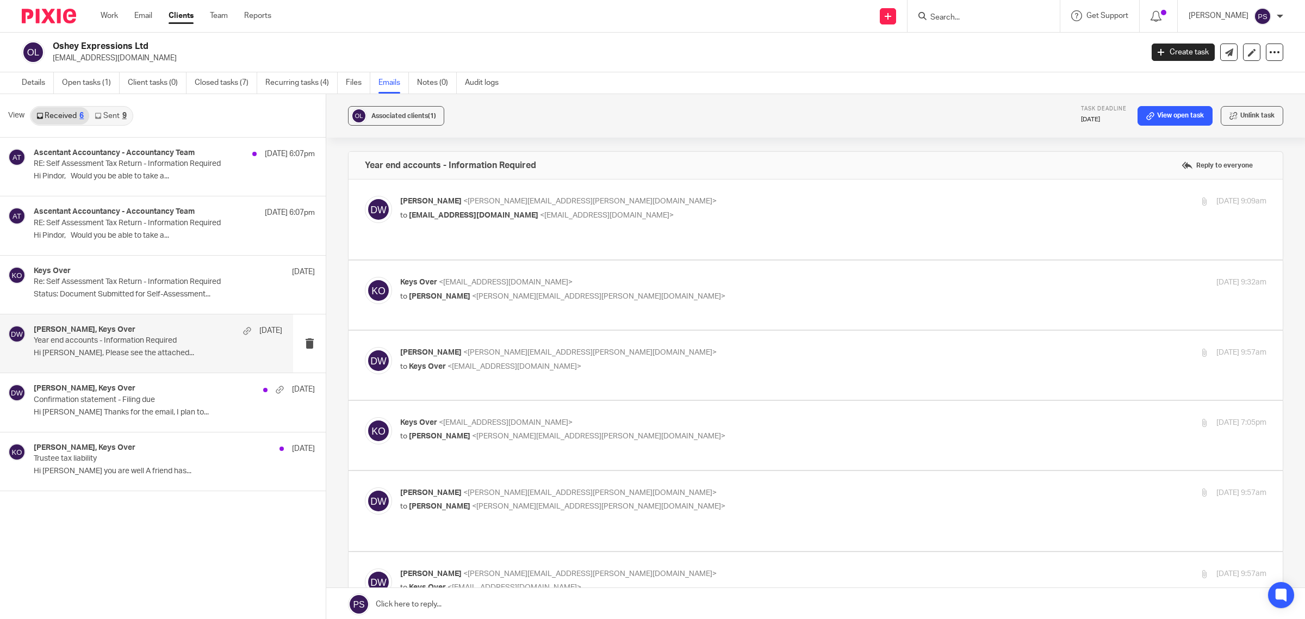
scroll to position [0, 0]
click at [154, 226] on p "RE: Self Assessment Tax Return - Information Required" at bounding box center [133, 223] width 199 height 9
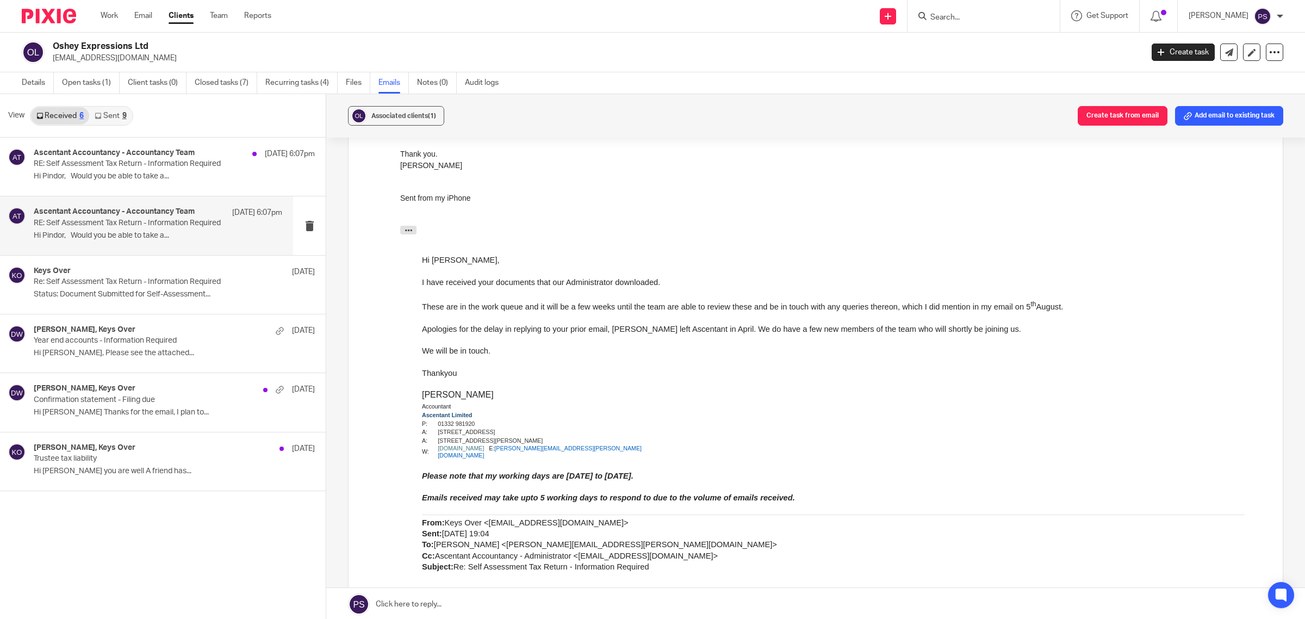
scroll to position [612, 0]
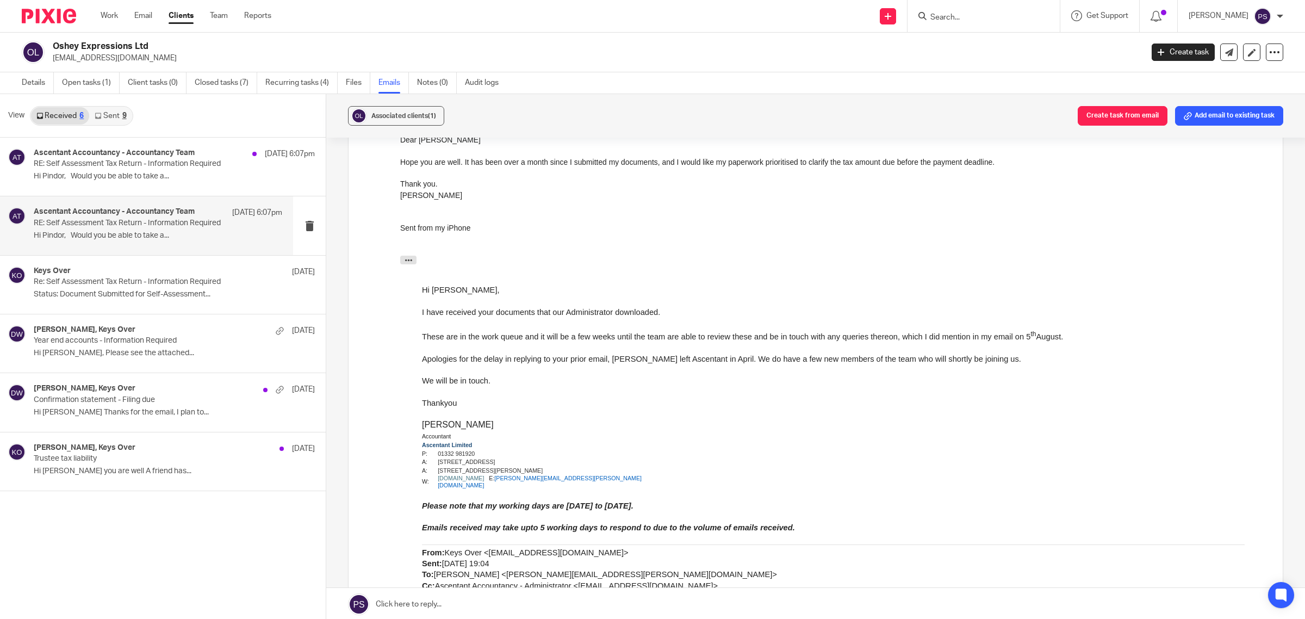
click at [945, 15] on input "Search" at bounding box center [978, 18] width 98 height 10
type input "magic"
click button "submit" at bounding box center [0, 0] width 0 height 0
drag, startPoint x: 984, startPoint y: 44, endPoint x: 990, endPoint y: 47, distance: 6.1
click at [984, 45] on link at bounding box center [1019, 46] width 184 height 25
